Goal: Transaction & Acquisition: Purchase product/service

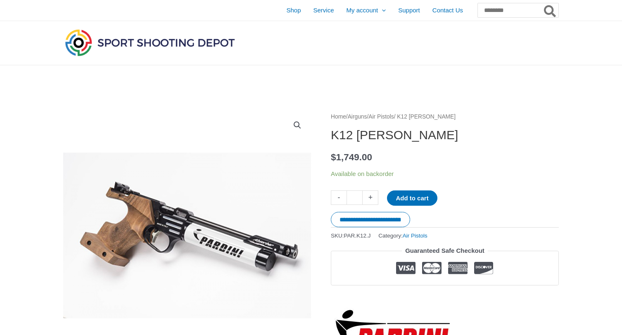
scroll to position [5, 0]
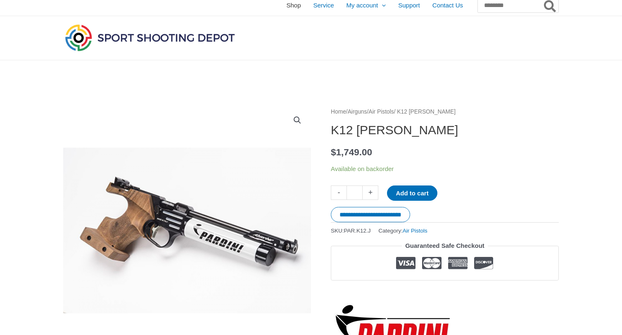
click at [286, 6] on span "Shop" at bounding box center [293, 5] width 14 height 21
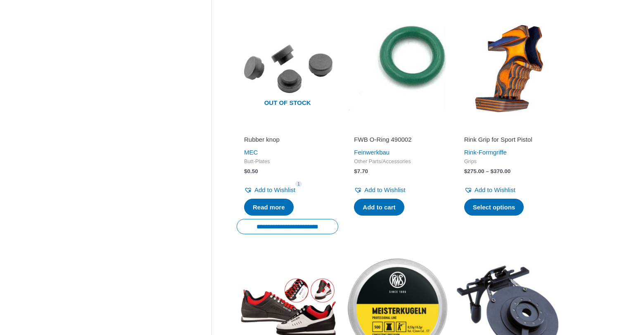
scroll to position [838, 0]
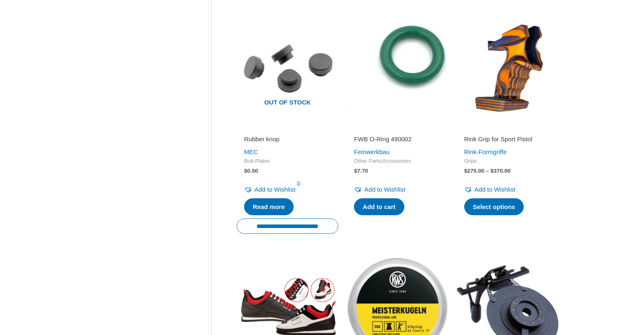
click at [491, 135] on h2 "Rink Grip for Sport Pistol" at bounding box center [507, 139] width 87 height 8
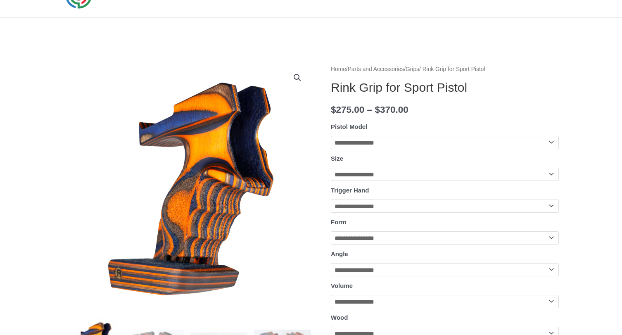
scroll to position [48, 0]
select select "**********"
select select "*"
select select "*****"
select select "******"
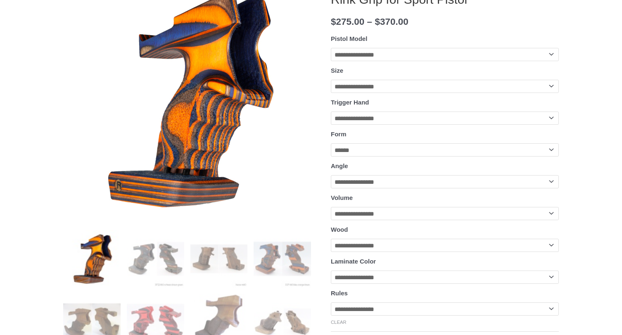
scroll to position [142, 0]
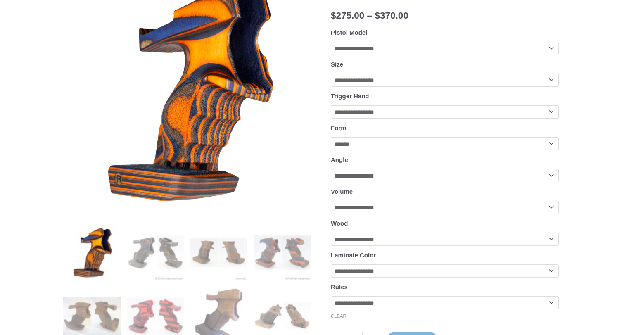
select select "*****"
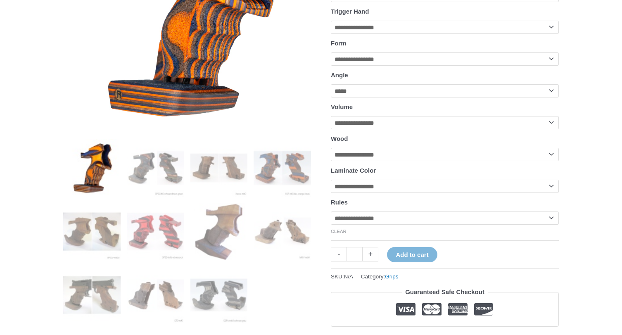
scroll to position [227, 0]
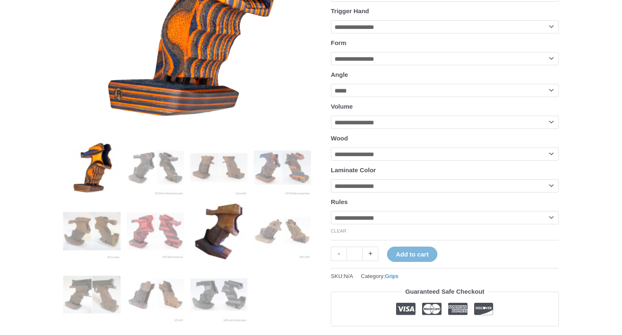
click at [227, 224] on img at bounding box center [218, 230] width 57 height 57
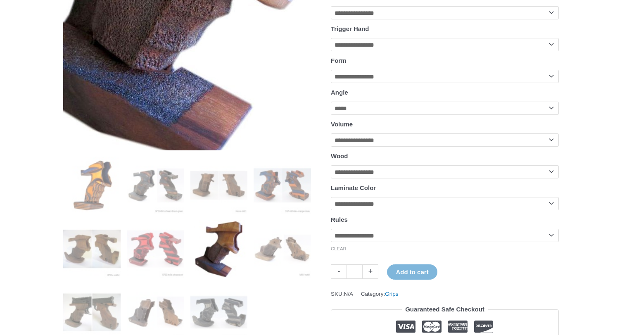
scroll to position [211, 0]
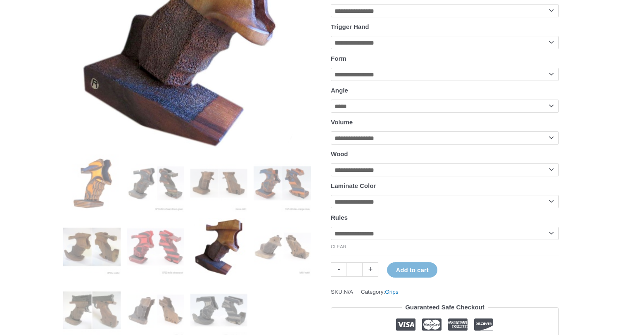
select select "******"
click at [165, 249] on img at bounding box center [155, 246] width 57 height 57
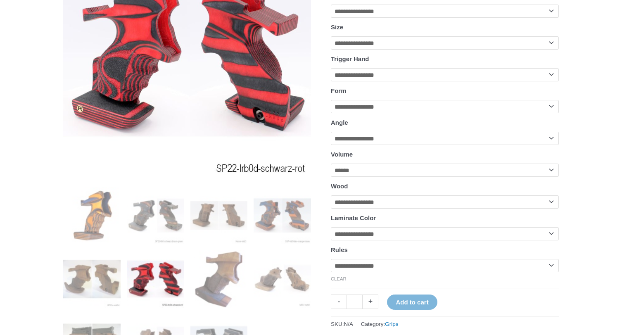
scroll to position [171, 0]
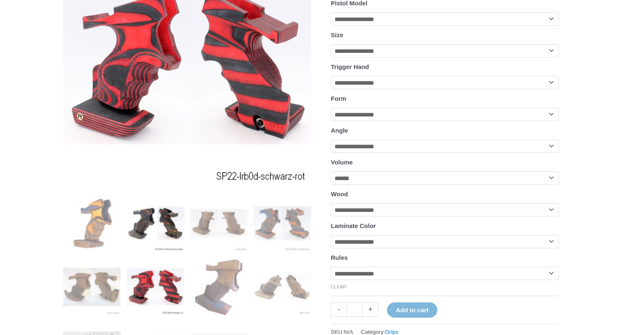
click at [163, 230] on img at bounding box center [155, 223] width 57 height 57
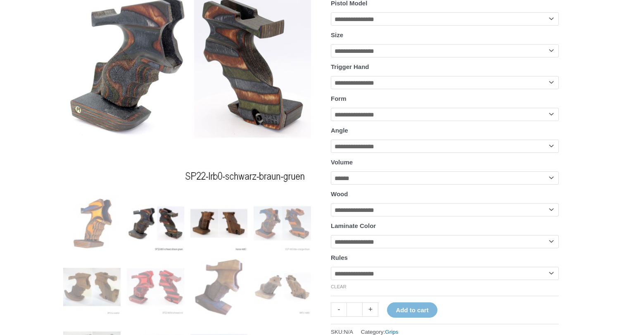
click at [209, 225] on img at bounding box center [218, 223] width 57 height 57
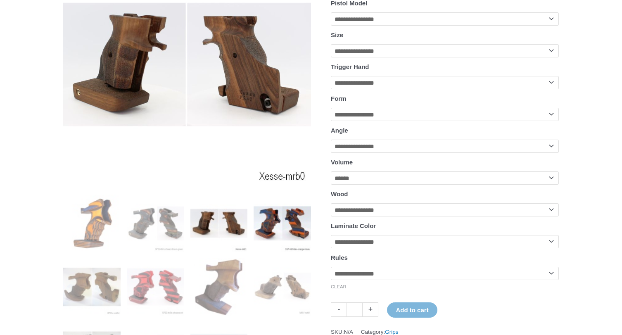
click at [259, 223] on img at bounding box center [282, 223] width 57 height 57
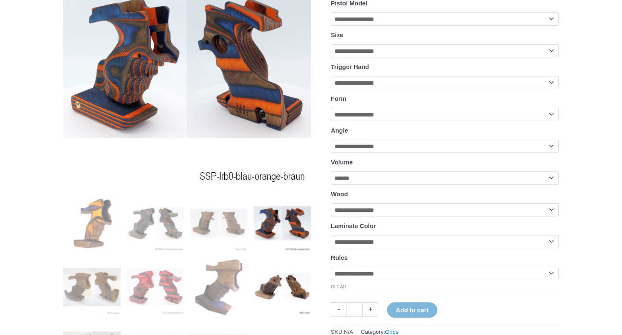
click at [280, 283] on img at bounding box center [282, 286] width 57 height 57
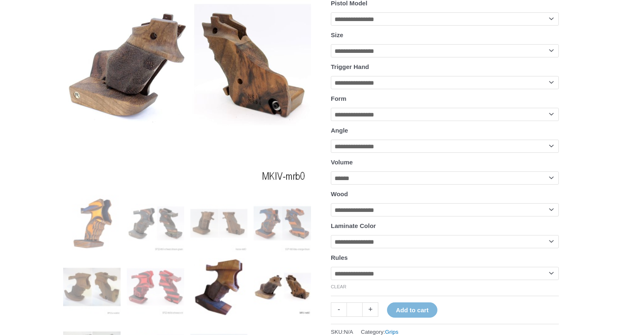
click at [229, 285] on img at bounding box center [218, 286] width 57 height 57
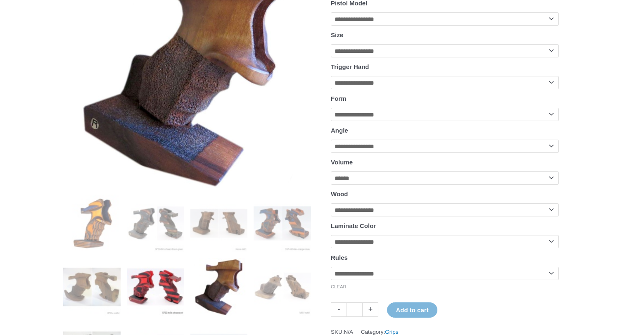
click at [173, 287] on img at bounding box center [155, 286] width 57 height 57
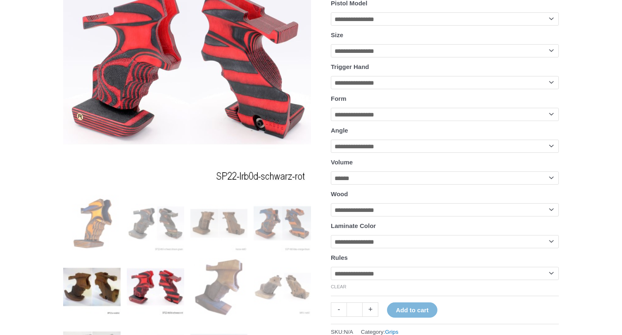
click at [107, 289] on img at bounding box center [91, 286] width 57 height 57
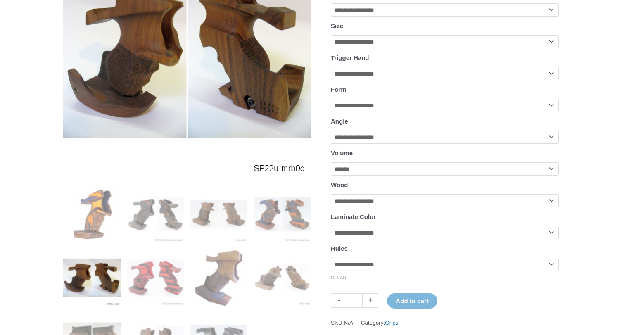
scroll to position [180, 0]
select select "****"
select select "********"
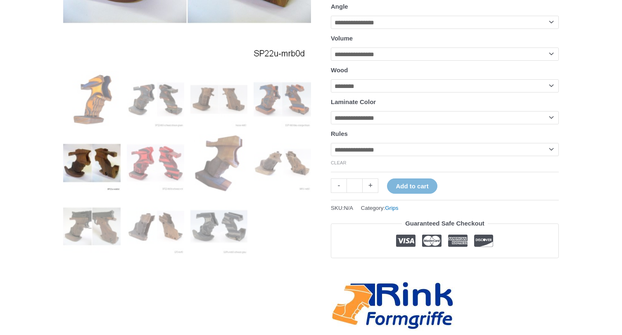
scroll to position [295, 0]
click at [223, 223] on img at bounding box center [218, 225] width 57 height 57
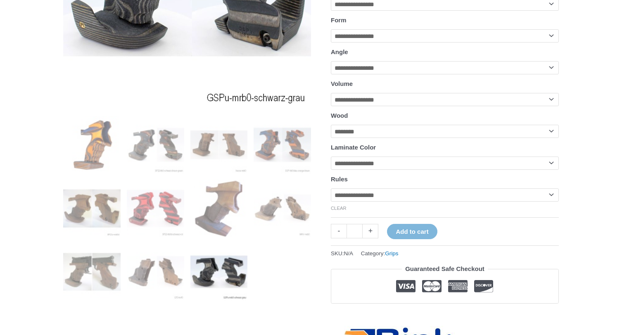
scroll to position [275, 0]
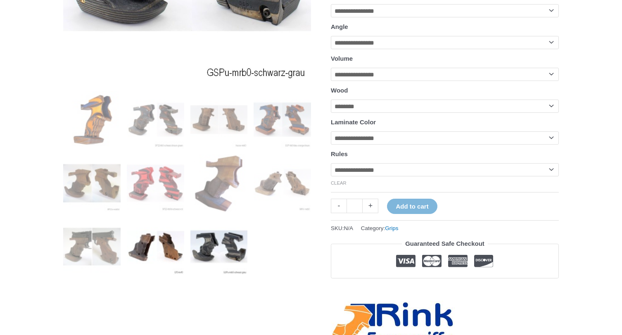
click at [161, 261] on img at bounding box center [155, 246] width 57 height 57
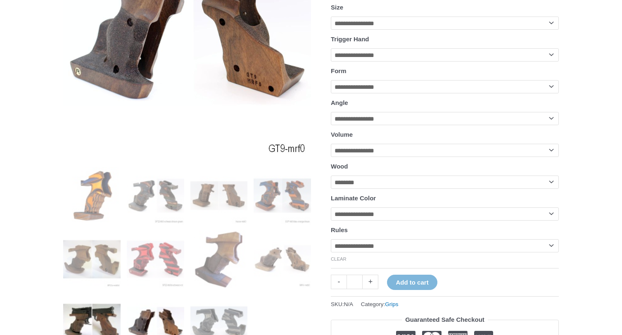
scroll to position [199, 0]
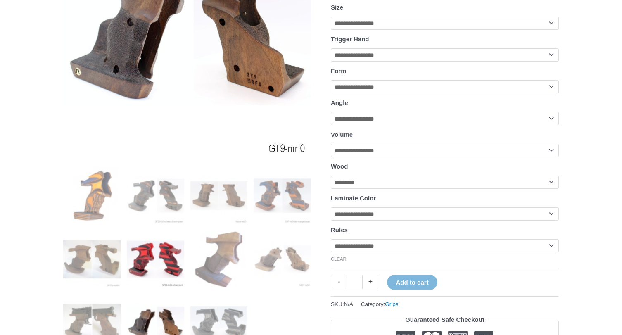
click at [161, 252] on img at bounding box center [155, 258] width 57 height 57
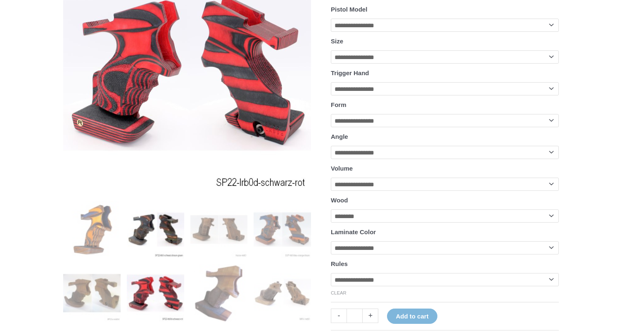
scroll to position [165, 0]
click at [159, 233] on img at bounding box center [155, 229] width 57 height 57
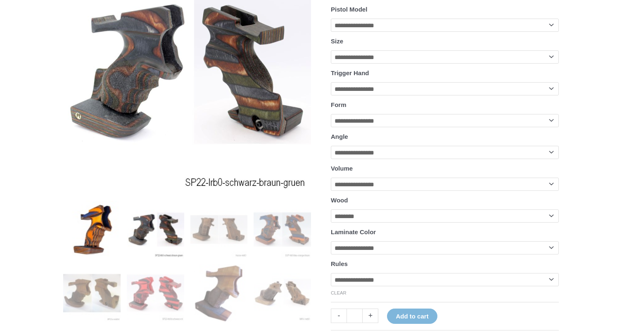
click at [104, 239] on img at bounding box center [91, 229] width 57 height 57
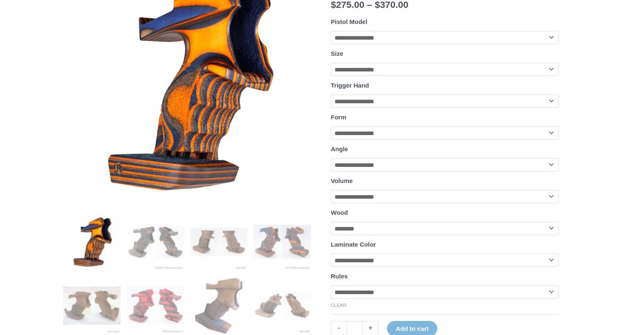
scroll to position [152, 0]
click at [161, 240] on img at bounding box center [155, 241] width 57 height 57
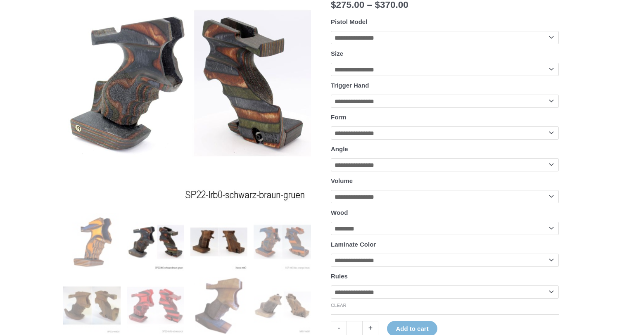
click at [231, 242] on img at bounding box center [218, 241] width 57 height 57
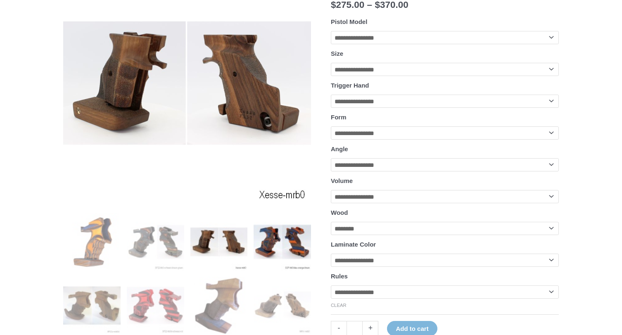
click at [273, 243] on img at bounding box center [282, 241] width 57 height 57
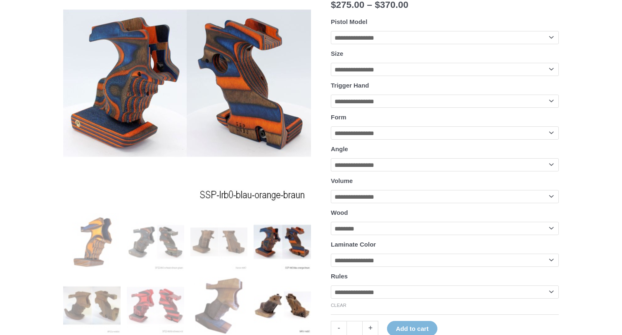
click at [285, 298] on img at bounding box center [282, 305] width 57 height 57
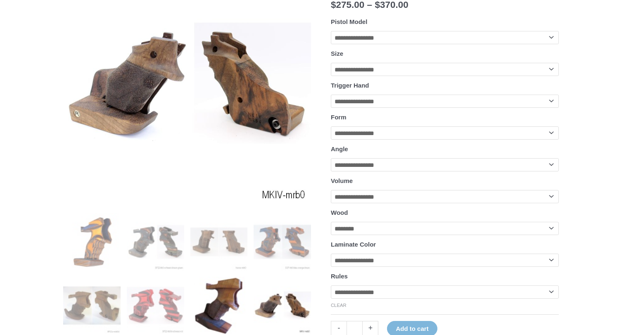
click at [209, 300] on img at bounding box center [218, 305] width 57 height 57
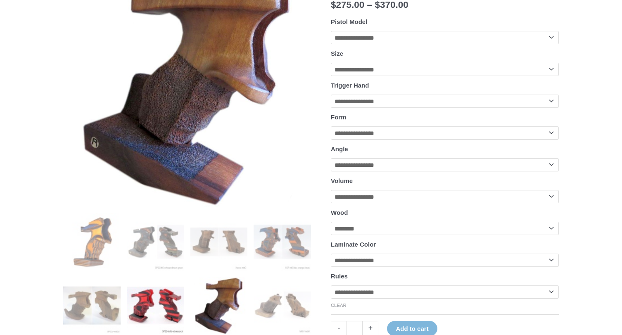
click at [158, 301] on img at bounding box center [155, 305] width 57 height 57
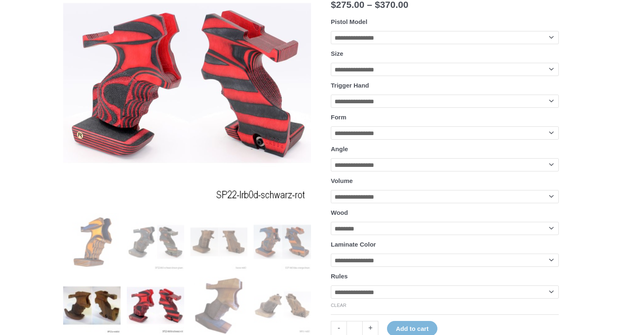
click at [104, 304] on img at bounding box center [91, 305] width 57 height 57
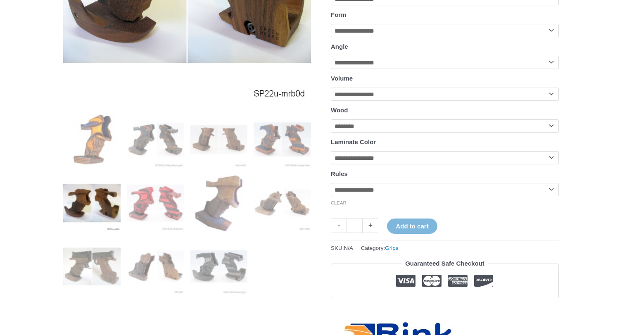
scroll to position [257, 0]
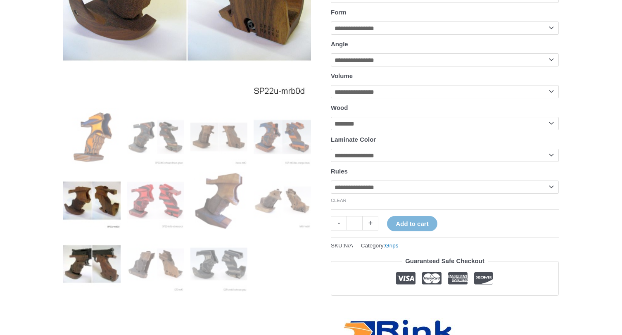
click at [99, 286] on img at bounding box center [91, 263] width 57 height 57
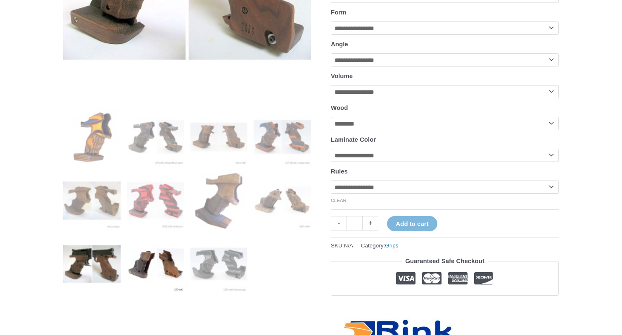
click at [169, 258] on img at bounding box center [155, 263] width 57 height 57
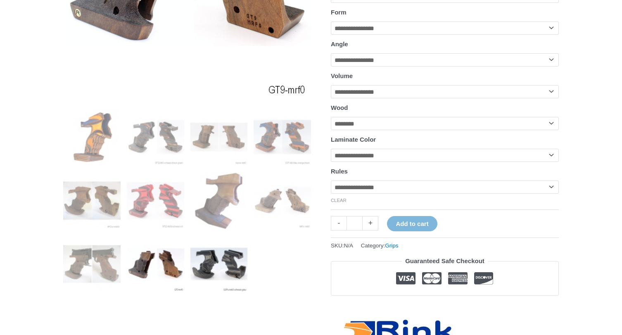
click at [218, 264] on img at bounding box center [218, 263] width 57 height 57
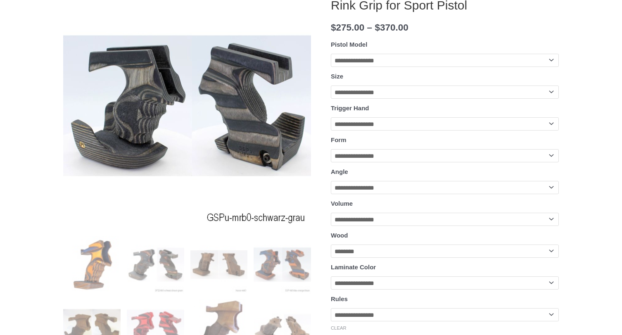
scroll to position [126, 0]
